Goal: Task Accomplishment & Management: Use online tool/utility

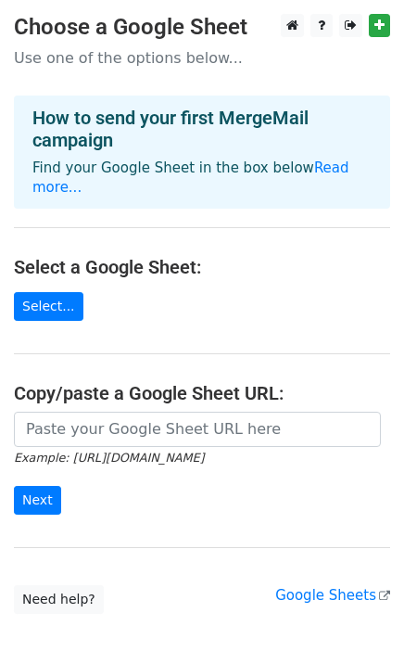
click at [67, 292] on link "Select..." at bounding box center [49, 306] width 70 height 29
click at [63, 292] on link "Select..." at bounding box center [49, 306] width 70 height 29
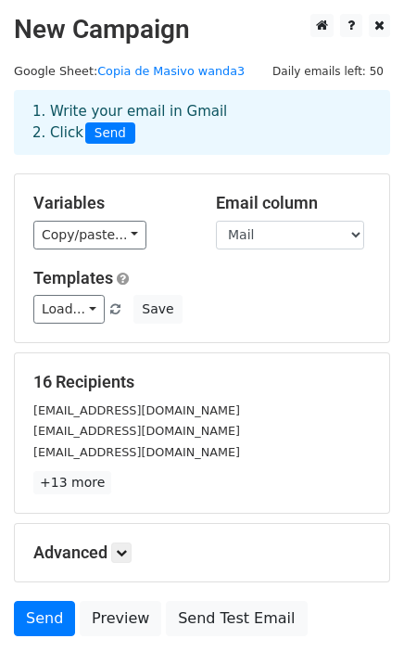
scroll to position [103, 0]
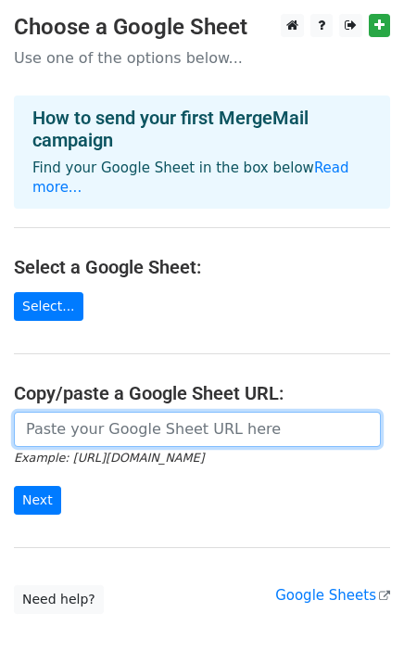
click at [65, 423] on input "url" at bounding box center [197, 429] width 367 height 35
click at [67, 412] on input "url" at bounding box center [197, 429] width 367 height 35
paste input "https://docs.google.com/spreadsheets/d/1psfd6J2id2Bqgl1yOR2e4M1mcs03MKFQR-9bK5W…"
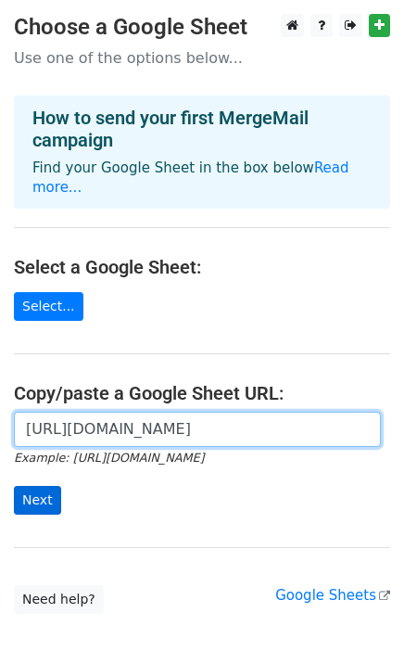
type input "https://docs.google.com/spreadsheets/d/1psfd6J2id2Bqgl1yOR2e4M1mcs03MKFQR-9bK5W…"
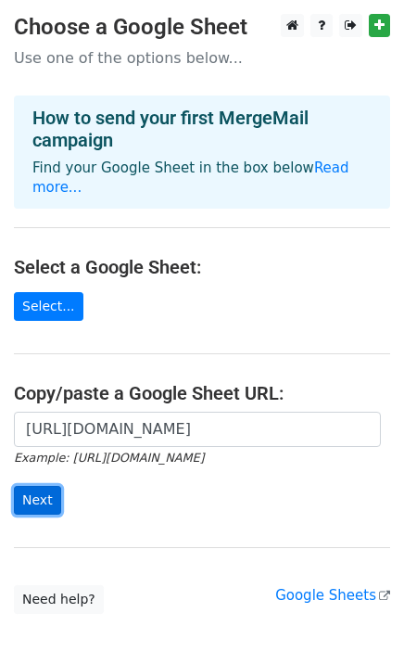
click at [28, 486] on input "Next" at bounding box center [37, 500] width 47 height 29
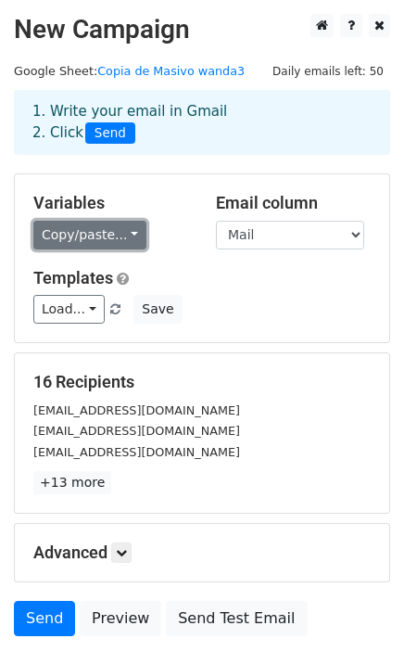
click at [102, 238] on link "Copy/paste..." at bounding box center [89, 235] width 113 height 29
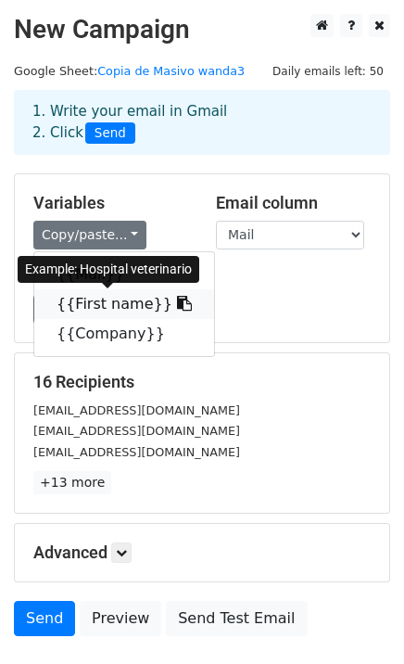
click at [96, 302] on link "{{First name}}" at bounding box center [124, 304] width 180 height 30
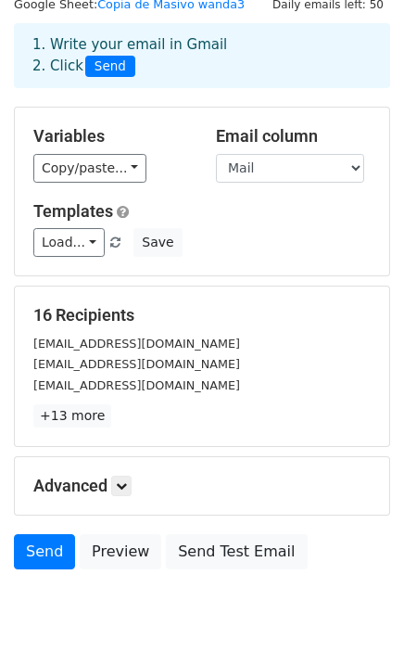
scroll to position [103, 0]
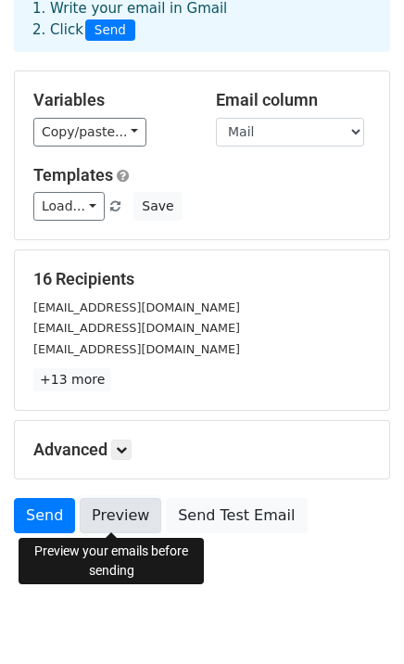
click at [124, 510] on link "Preview" at bounding box center [121, 515] width 82 height 35
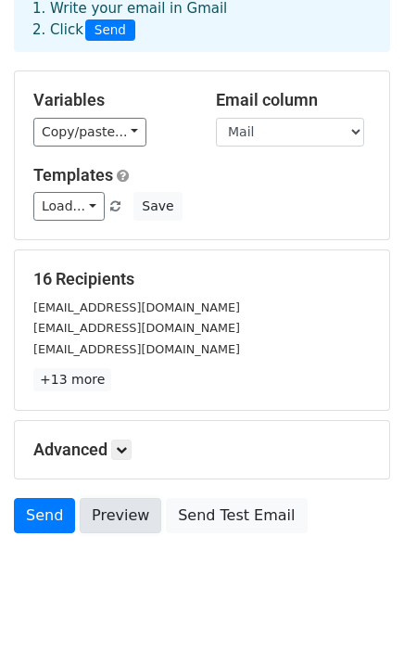
click at [121, 514] on link "Preview" at bounding box center [121, 515] width 82 height 35
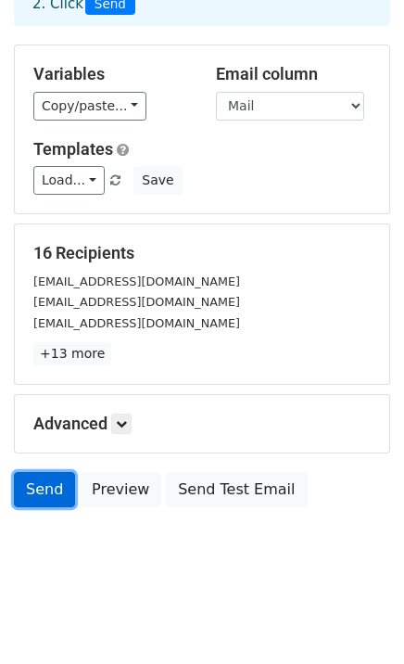
click at [32, 488] on link "Send" at bounding box center [44, 489] width 61 height 35
click at [49, 500] on link "Send" at bounding box center [44, 489] width 61 height 35
click at [47, 488] on link "Send" at bounding box center [44, 489] width 61 height 35
click at [34, 487] on link "Send" at bounding box center [44, 489] width 61 height 35
click at [38, 489] on link "Send" at bounding box center [44, 489] width 61 height 35
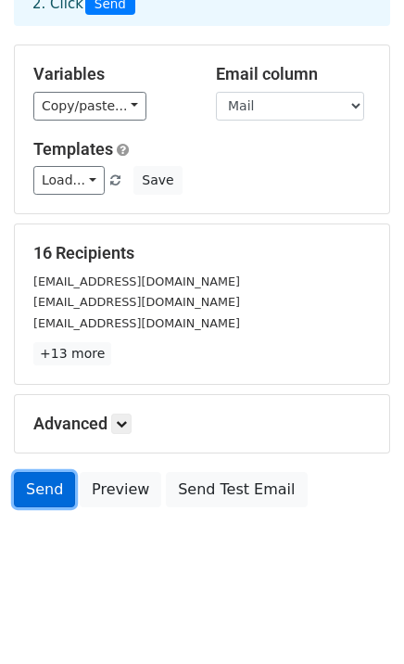
click at [38, 489] on link "Send" at bounding box center [44, 489] width 61 height 35
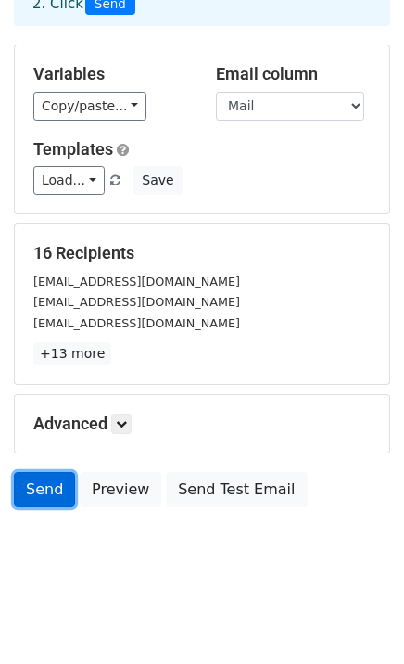
click at [38, 489] on link "Send" at bounding box center [44, 489] width 61 height 35
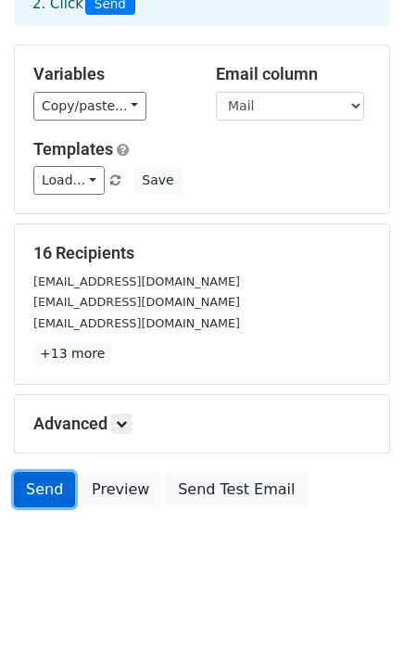
click at [43, 491] on link "Send" at bounding box center [44, 489] width 61 height 35
click at [37, 491] on link "Send" at bounding box center [44, 489] width 61 height 35
click at [38, 491] on link "Send" at bounding box center [44, 489] width 61 height 35
click at [39, 491] on link "Send" at bounding box center [44, 489] width 61 height 35
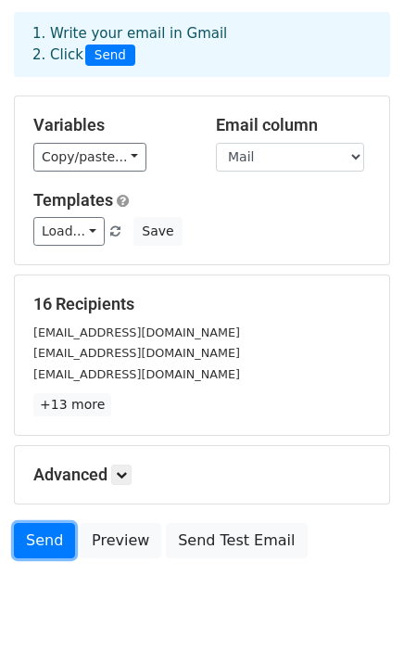
scroll to position [0, 0]
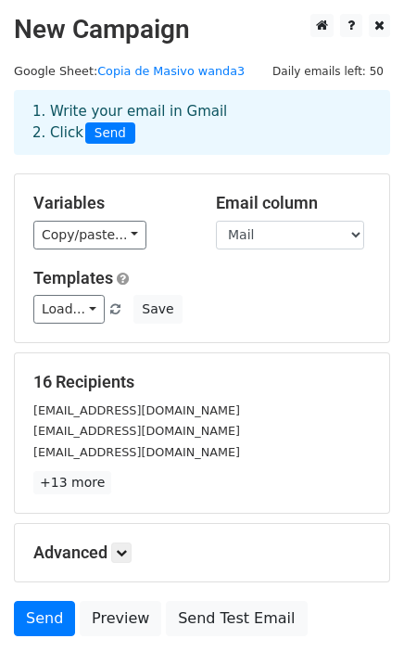
click at [105, 138] on span "Send" at bounding box center [110, 133] width 50 height 22
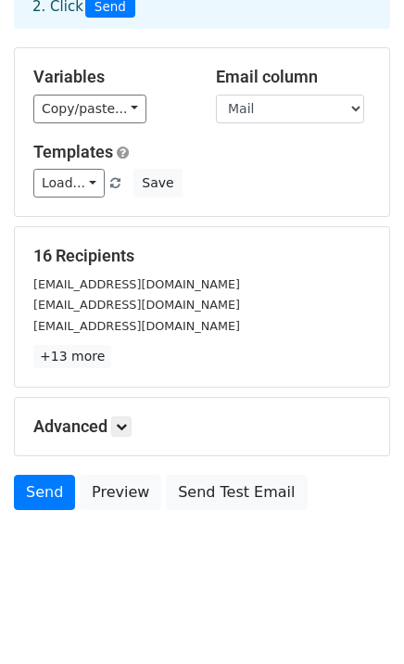
scroll to position [129, 0]
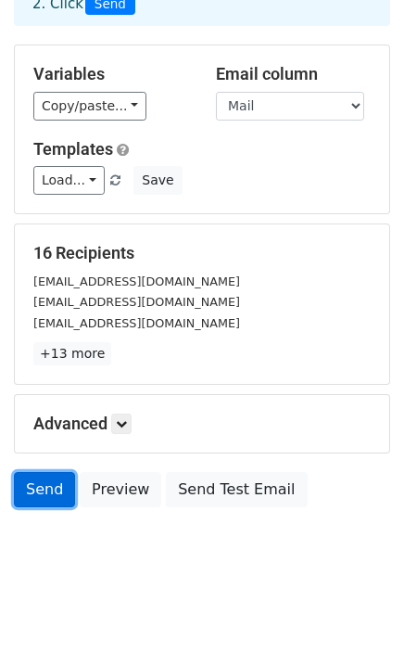
click at [20, 488] on link "Send" at bounding box center [44, 489] width 61 height 35
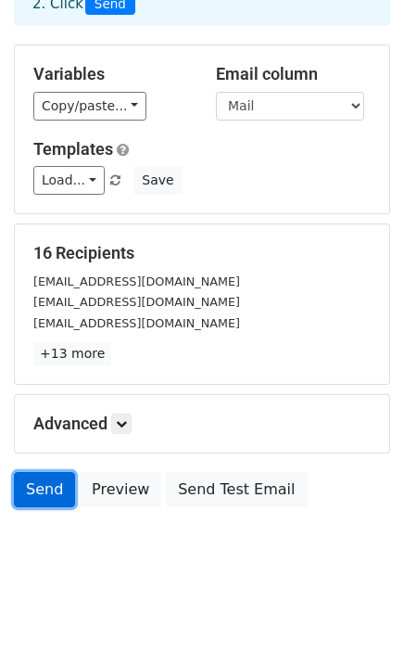
click at [22, 488] on link "Send" at bounding box center [44, 489] width 61 height 35
click at [25, 485] on link "Send" at bounding box center [44, 489] width 61 height 35
click at [26, 484] on link "Send" at bounding box center [44, 489] width 61 height 35
click at [28, 484] on link "Send" at bounding box center [44, 489] width 61 height 35
click at [30, 483] on link "Send" at bounding box center [44, 489] width 61 height 35
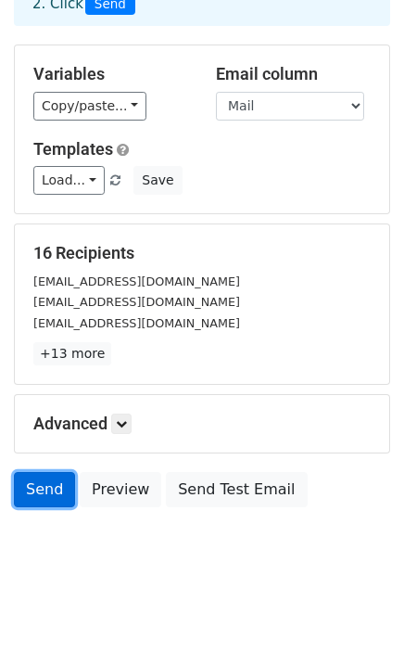
click at [31, 482] on link "Send" at bounding box center [44, 489] width 61 height 35
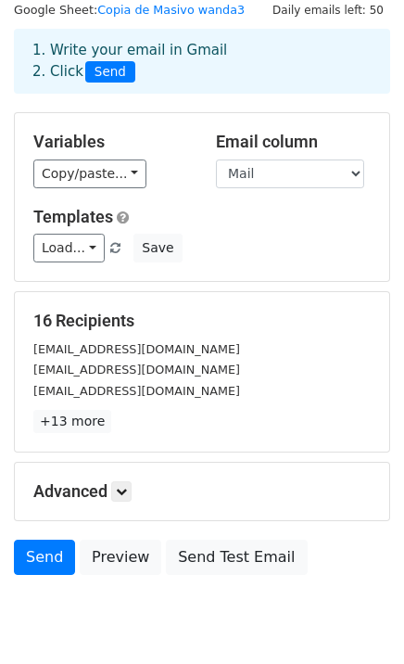
scroll to position [26, 0]
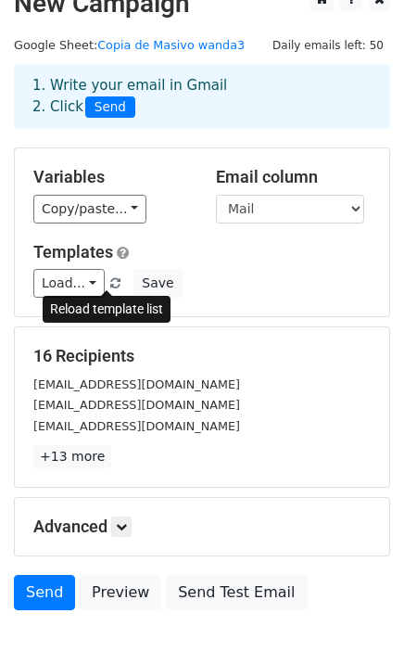
click at [111, 285] on link at bounding box center [116, 283] width 16 height 14
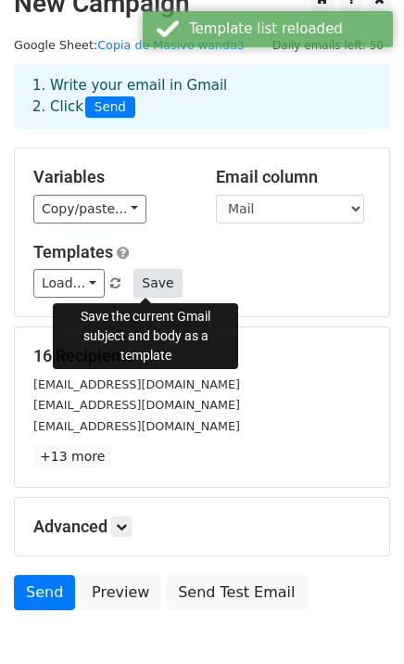
click at [146, 279] on button "Save" at bounding box center [158, 283] width 48 height 29
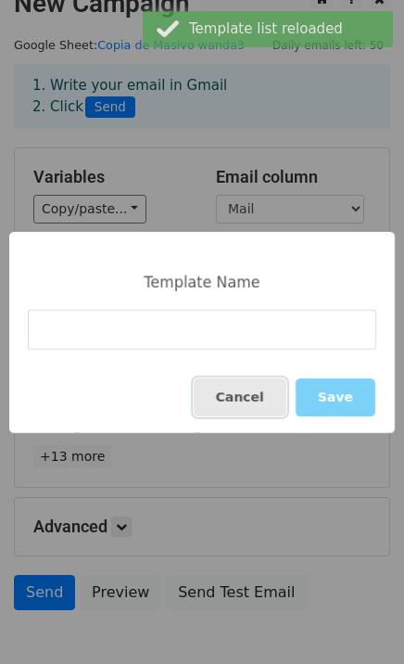
click at [245, 386] on button "Cancel" at bounding box center [240, 397] width 93 height 38
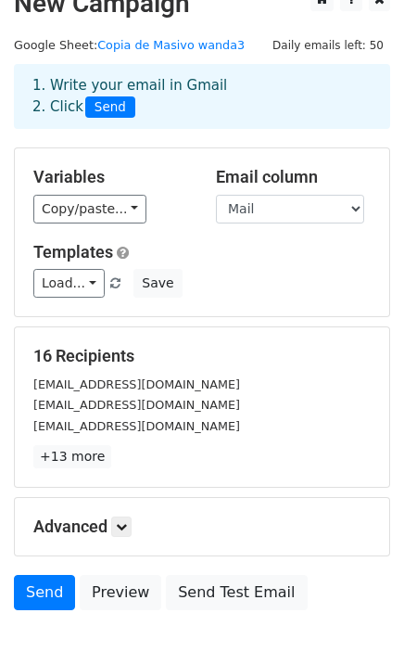
scroll to position [129, 0]
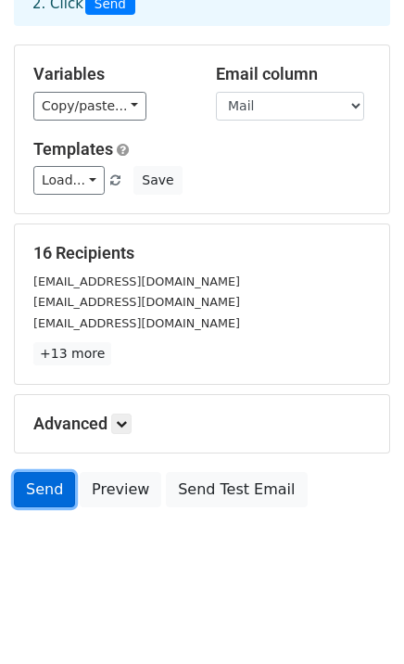
click at [55, 486] on link "Send" at bounding box center [44, 489] width 61 height 35
click at [52, 491] on link "Send" at bounding box center [44, 489] width 61 height 35
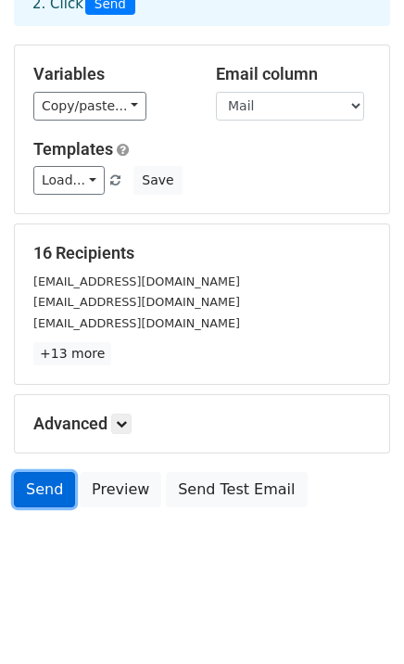
click at [52, 491] on link "Send" at bounding box center [44, 489] width 61 height 35
click at [54, 490] on link "Send" at bounding box center [44, 489] width 61 height 35
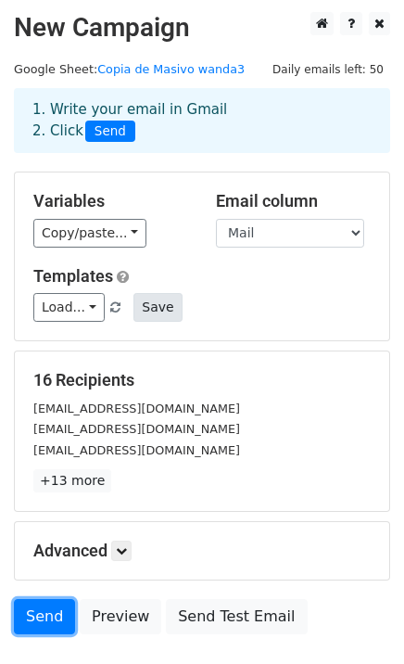
scroll to position [0, 0]
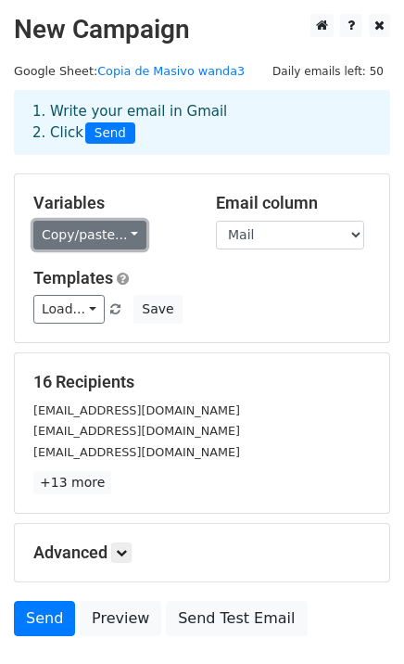
click at [113, 239] on link "Copy/paste..." at bounding box center [89, 235] width 113 height 29
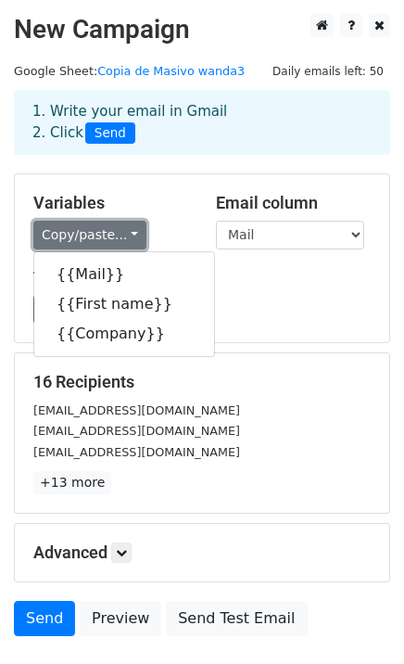
click at [113, 239] on link "Copy/paste..." at bounding box center [89, 235] width 113 height 29
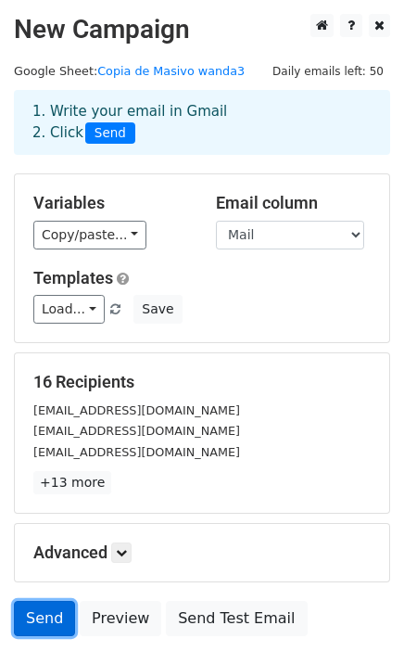
click at [43, 628] on link "Send" at bounding box center [44, 618] width 61 height 35
click at [44, 616] on link "Send" at bounding box center [44, 618] width 61 height 35
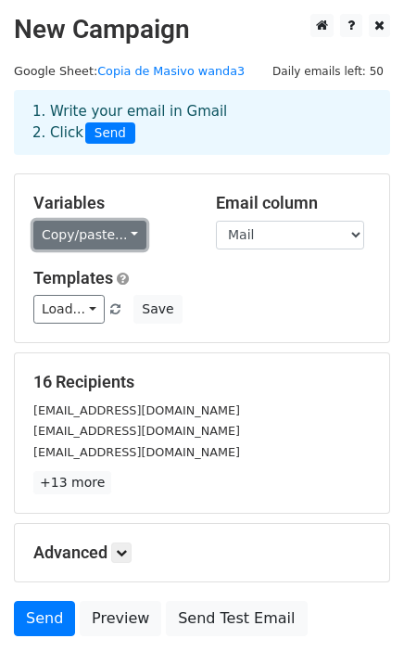
click at [72, 239] on link "Copy/paste..." at bounding box center [89, 235] width 113 height 29
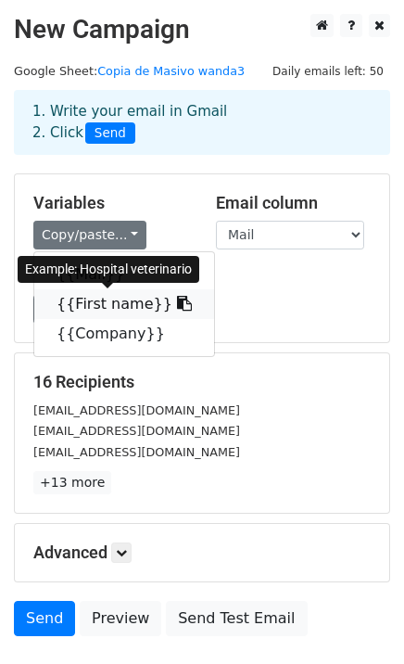
click at [177, 305] on icon at bounding box center [184, 303] width 15 height 15
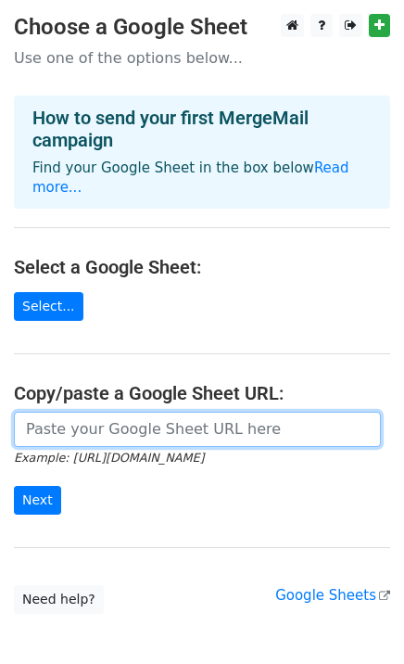
click at [97, 415] on input "url" at bounding box center [197, 429] width 367 height 35
paste input "https://docs.google.com/spreadsheets/d/1psfd6J2id2Bqgl1yOR2e4M1mcs03MKFQR-9bK5W…"
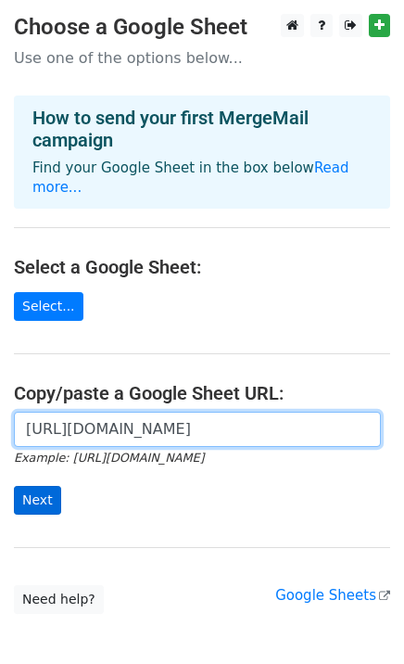
type input "https://docs.google.com/spreadsheets/d/1psfd6J2id2Bqgl1yOR2e4M1mcs03MKFQR-9bK5W…"
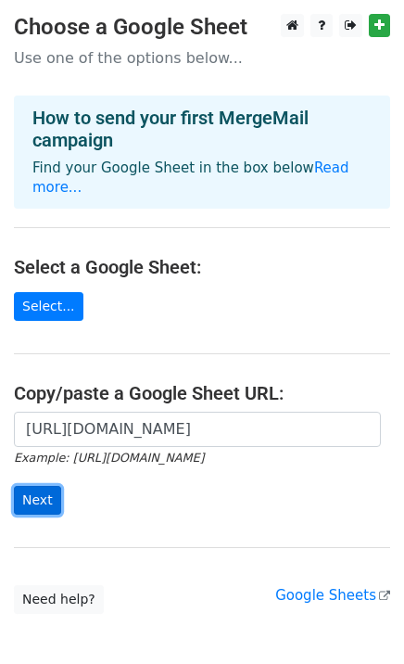
click at [47, 486] on input "Next" at bounding box center [37, 500] width 47 height 29
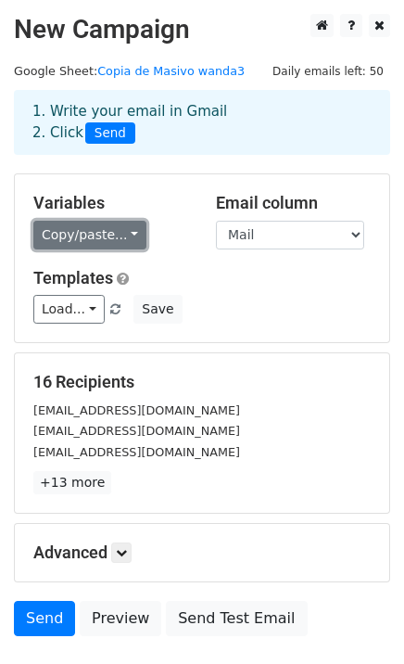
click at [118, 238] on link "Copy/paste..." at bounding box center [89, 235] width 113 height 29
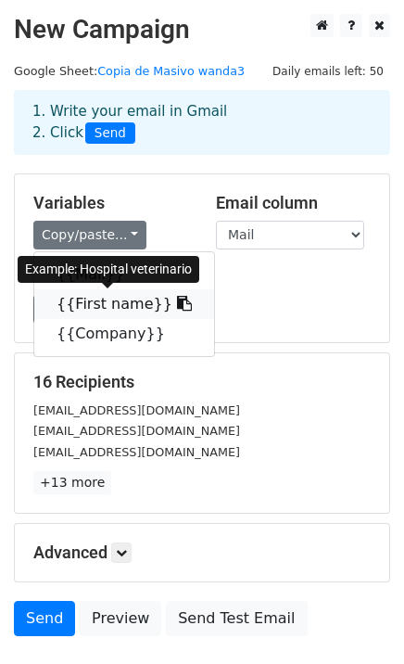
click at [177, 304] on icon at bounding box center [184, 303] width 15 height 15
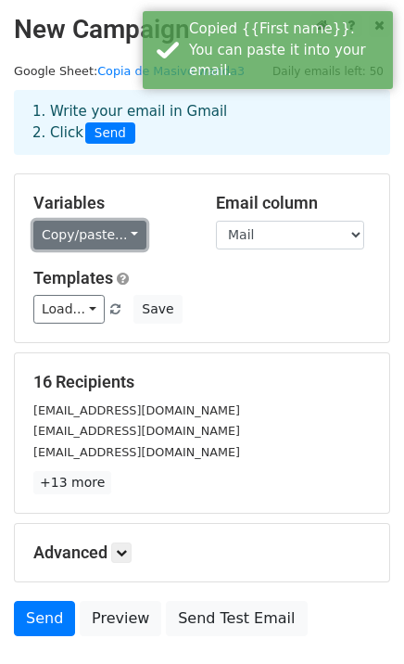
click at [122, 234] on link "Copy/paste..." at bounding box center [89, 235] width 113 height 29
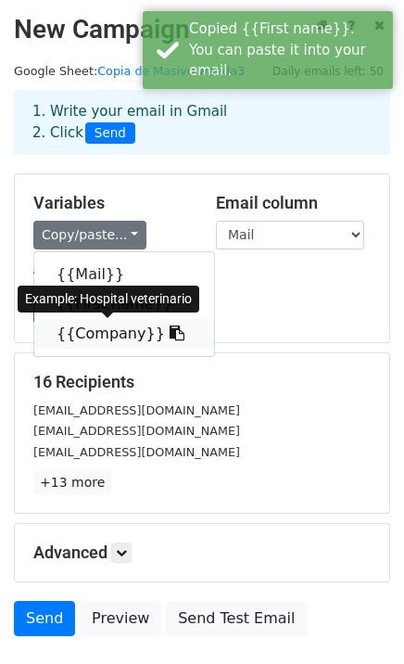
click at [157, 334] on link "{{Company}}" at bounding box center [124, 334] width 180 height 30
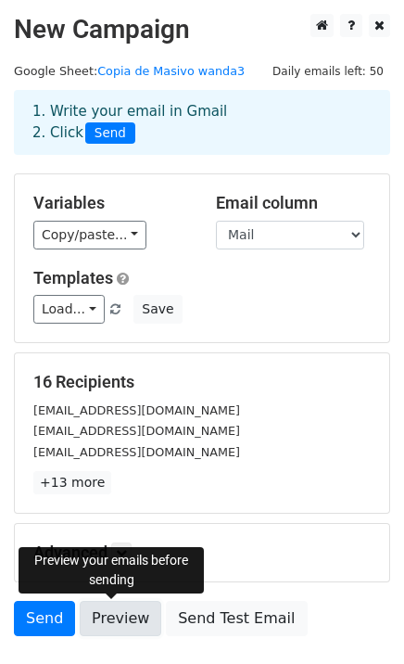
click at [135, 622] on link "Preview" at bounding box center [121, 618] width 82 height 35
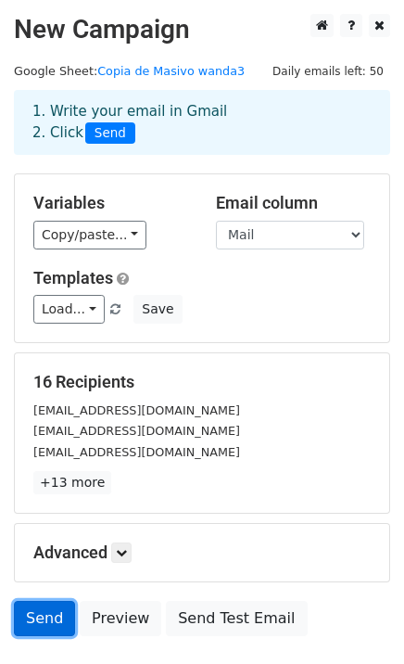
click at [59, 609] on link "Send" at bounding box center [44, 618] width 61 height 35
click at [51, 618] on link "Send" at bounding box center [44, 618] width 61 height 35
click at [51, 616] on link "Send" at bounding box center [44, 618] width 61 height 35
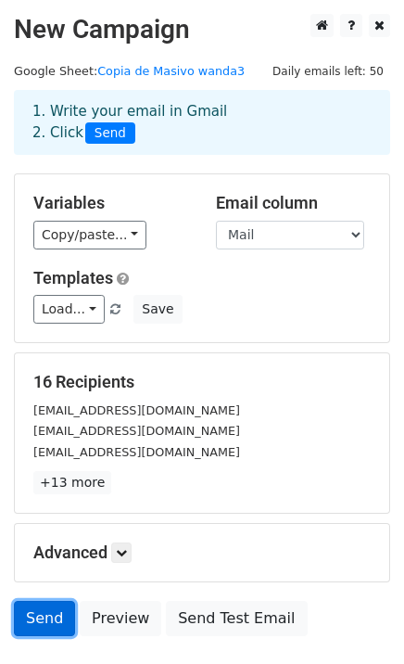
click at [51, 616] on link "Send" at bounding box center [44, 618] width 61 height 35
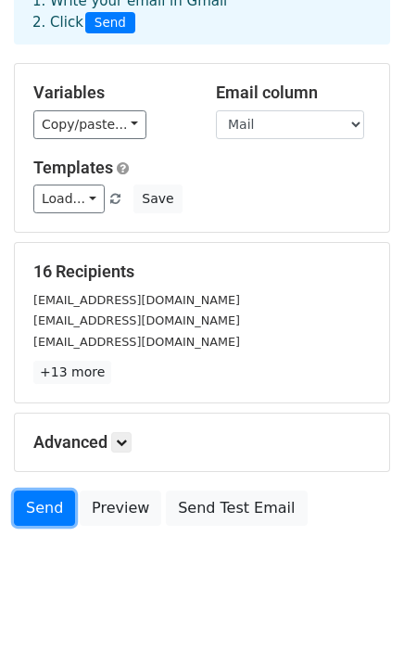
scroll to position [129, 0]
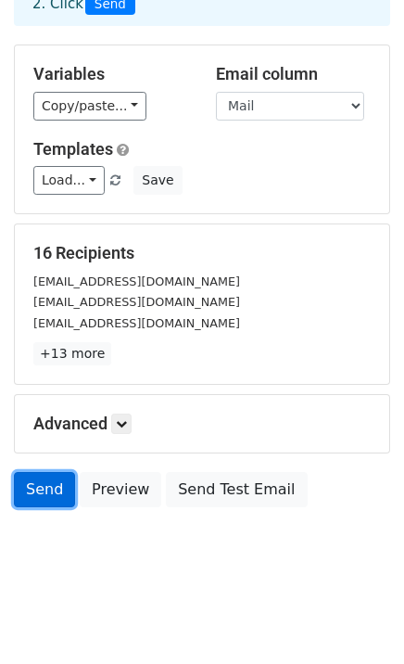
click at [42, 472] on link "Send" at bounding box center [44, 489] width 61 height 35
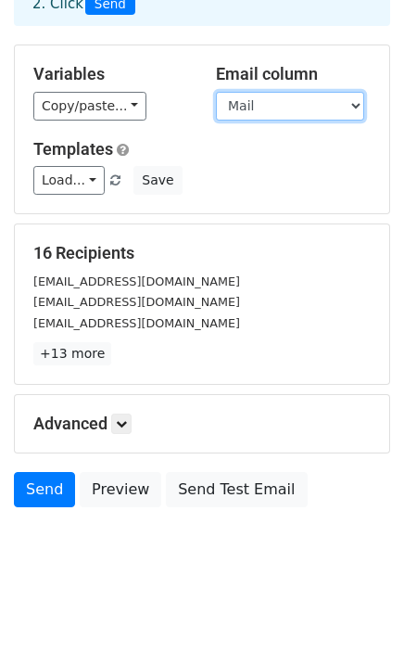
click at [268, 106] on select "Mail First name Company" at bounding box center [290, 106] width 148 height 29
click at [268, 110] on select "Mail First name Company" at bounding box center [290, 106] width 148 height 29
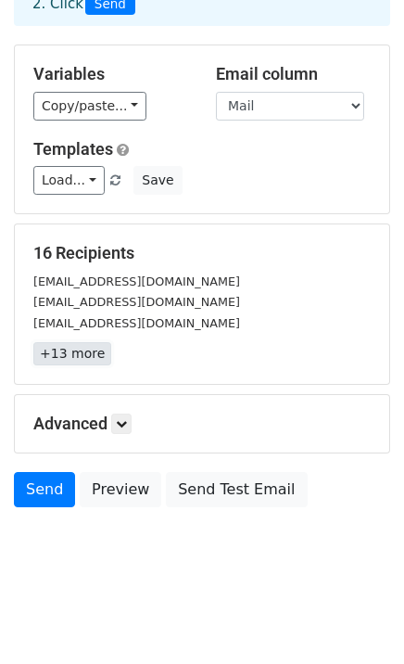
click at [75, 347] on link "+13 more" at bounding box center [72, 353] width 78 height 23
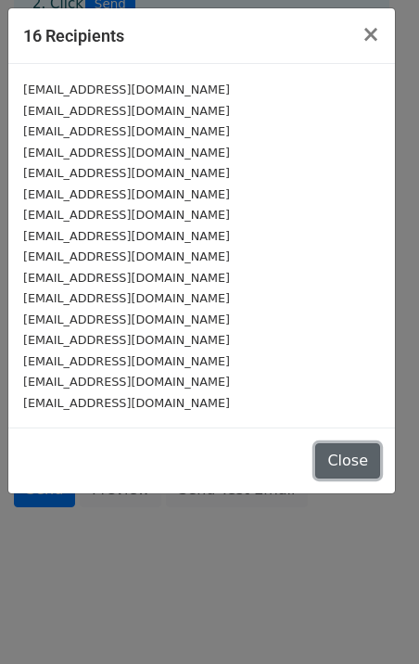
click at [344, 464] on button "Close" at bounding box center [347, 460] width 65 height 35
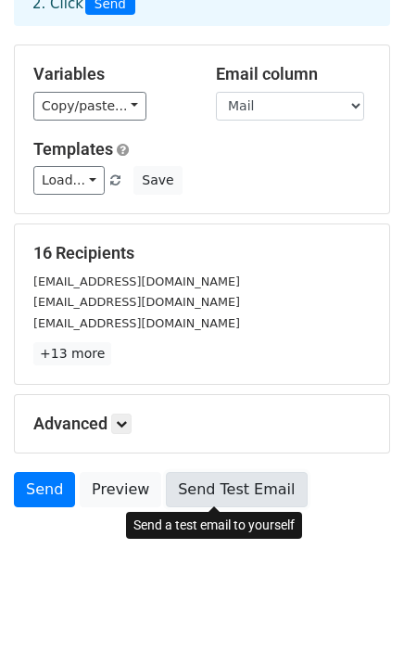
click at [210, 488] on link "Send Test Email" at bounding box center [236, 489] width 141 height 35
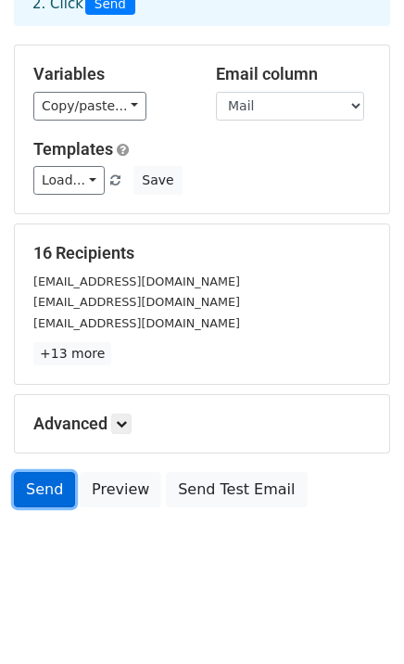
click at [50, 478] on link "Send" at bounding box center [44, 489] width 61 height 35
click at [50, 483] on link "Send" at bounding box center [44, 489] width 61 height 35
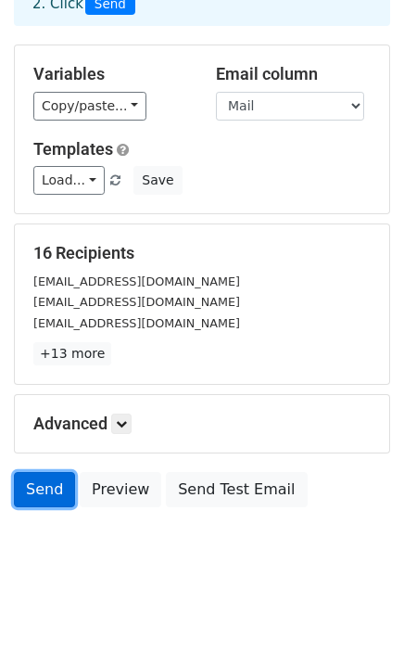
click at [50, 483] on link "Send" at bounding box center [44, 489] width 61 height 35
click at [65, 475] on link "Send" at bounding box center [44, 489] width 61 height 35
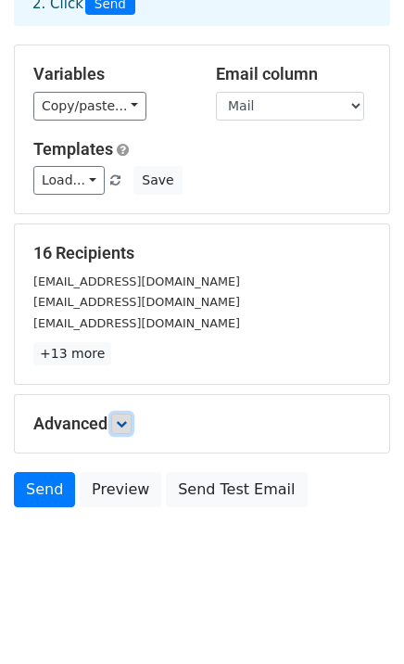
click at [127, 429] on link at bounding box center [121, 424] width 20 height 20
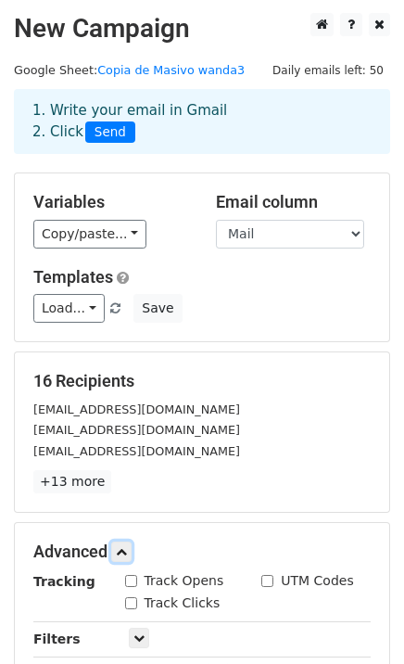
scroll to position [0, 0]
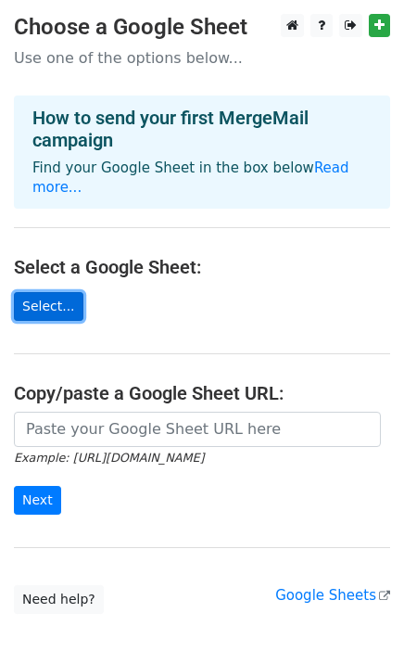
click at [54, 298] on link "Select..." at bounding box center [49, 306] width 70 height 29
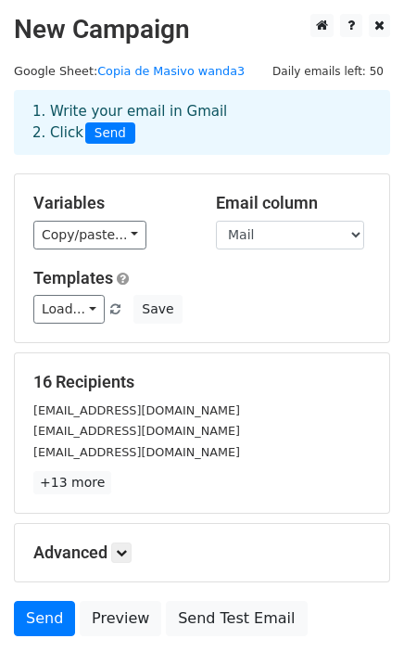
click at [272, 358] on div "16 Recipients [EMAIL_ADDRESS][DOMAIN_NAME] [EMAIL_ADDRESS][DOMAIN_NAME] [EMAIL_…" at bounding box center [202, 432] width 375 height 159
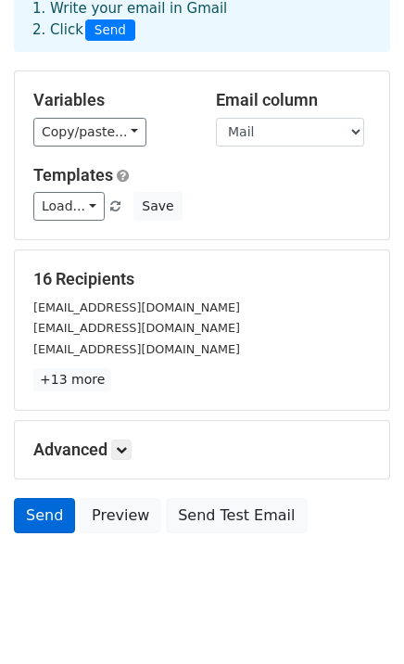
scroll to position [129, 0]
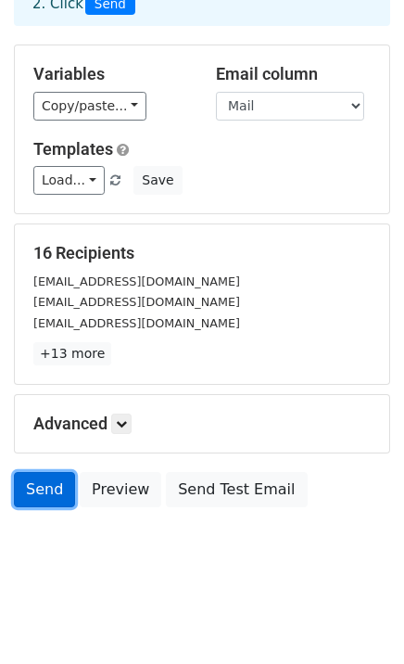
click at [26, 489] on link "Send" at bounding box center [44, 489] width 61 height 35
click at [41, 490] on link "Send" at bounding box center [44, 489] width 61 height 35
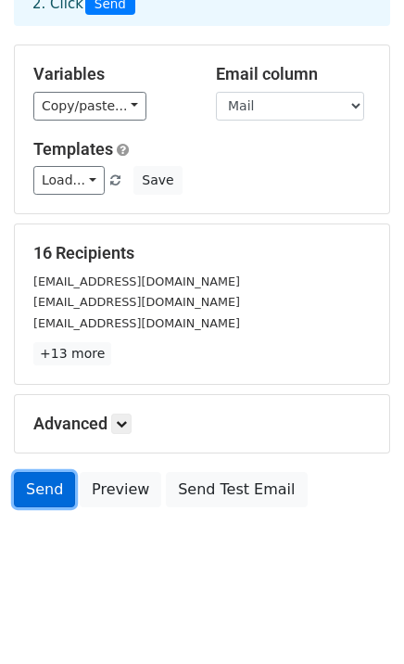
click at [41, 490] on link "Send" at bounding box center [44, 489] width 61 height 35
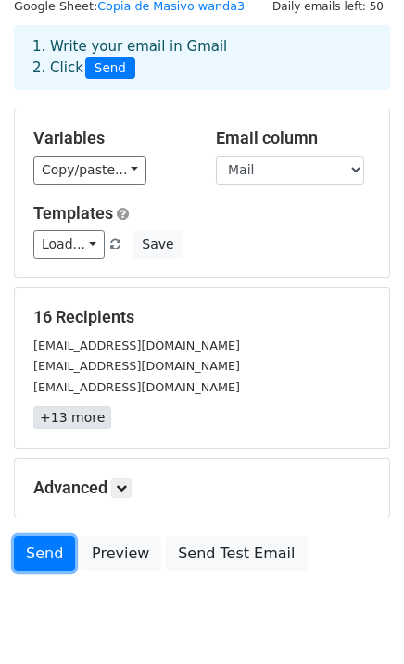
scroll to position [0, 0]
